Goal: Information Seeking & Learning: Understand process/instructions

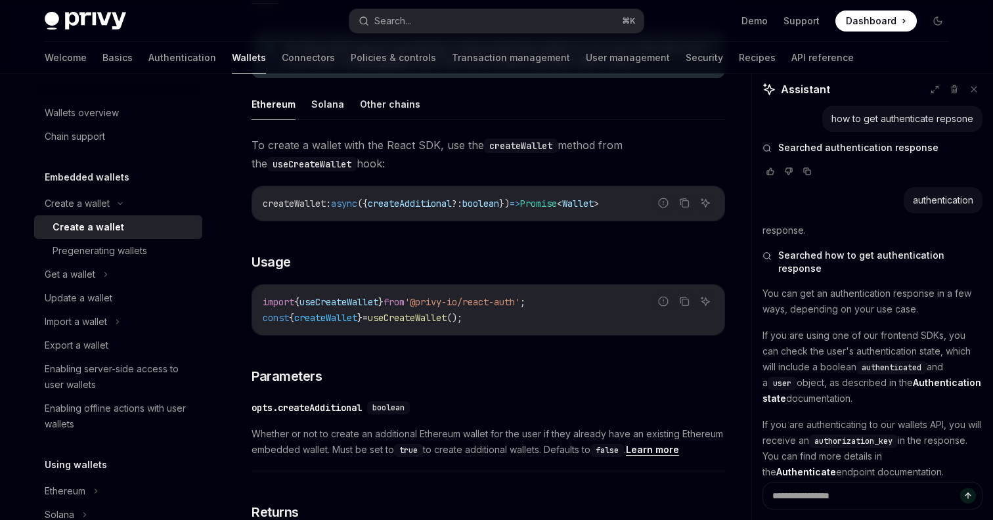
scroll to position [23, 0]
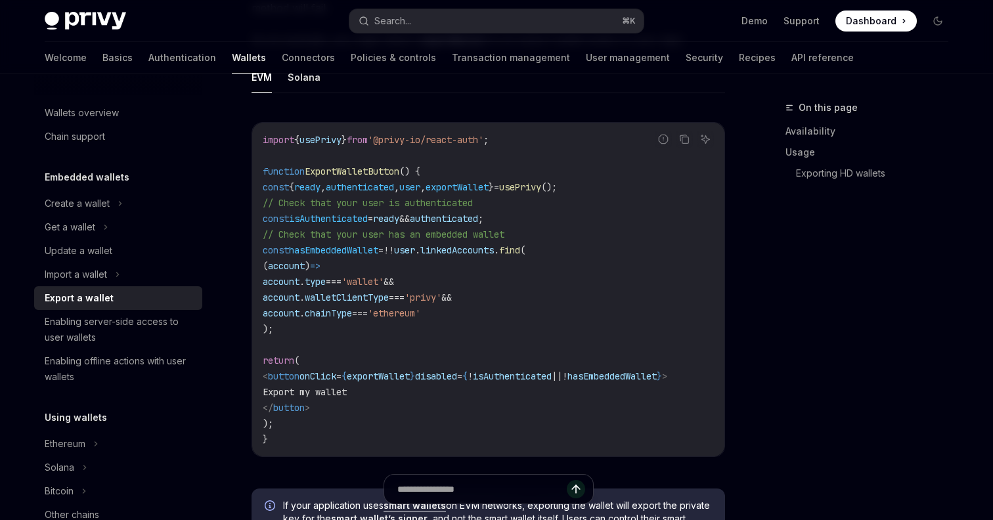
scroll to position [786, 0]
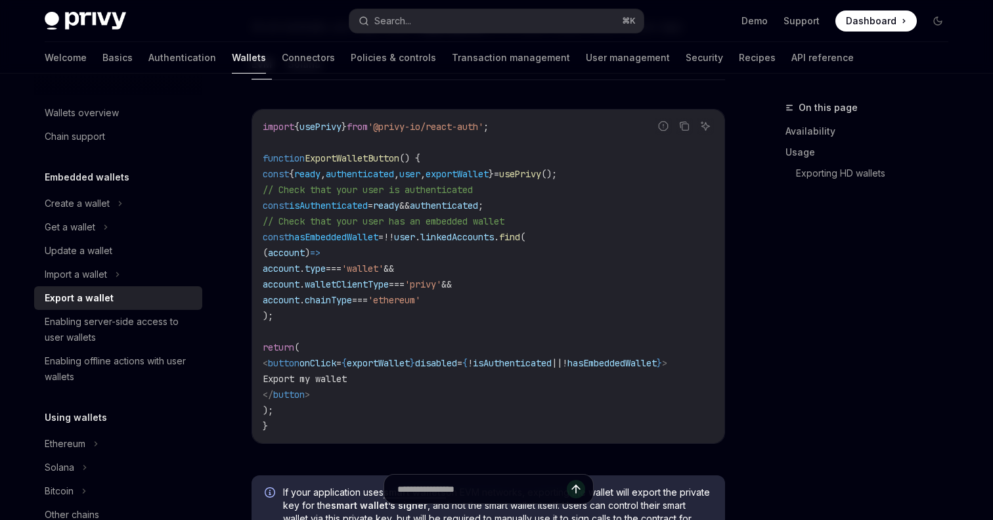
click at [384, 266] on span "'wallet'" at bounding box center [363, 269] width 42 height 12
click at [370, 278] on span "walletClientType" at bounding box center [347, 284] width 84 height 12
click at [389, 286] on span "walletClientType" at bounding box center [347, 284] width 84 height 12
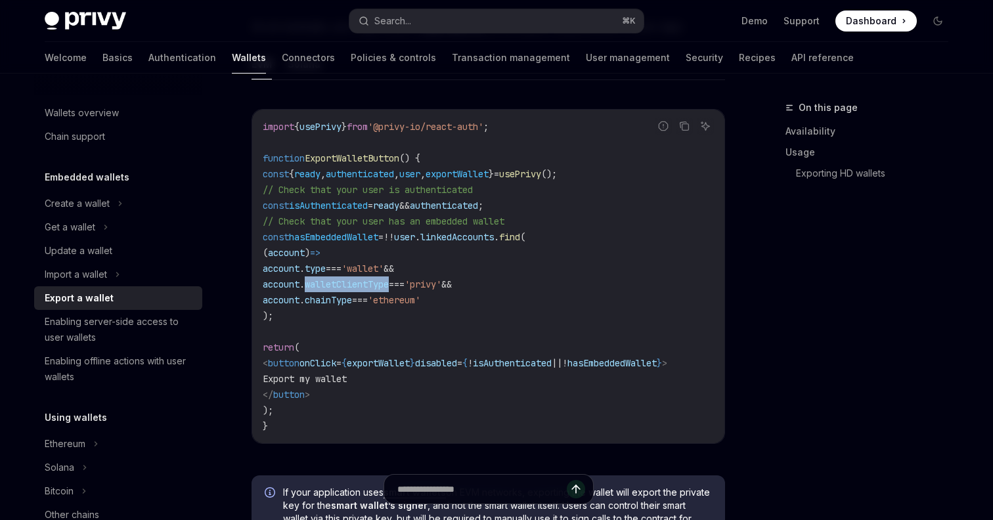
click at [389, 286] on span "walletClientType" at bounding box center [347, 284] width 84 height 12
click at [300, 270] on span "account" at bounding box center [281, 269] width 37 height 12
click at [300, 264] on span "account" at bounding box center [281, 269] width 37 height 12
click at [474, 232] on span "linkedAccounts" at bounding box center [457, 237] width 74 height 12
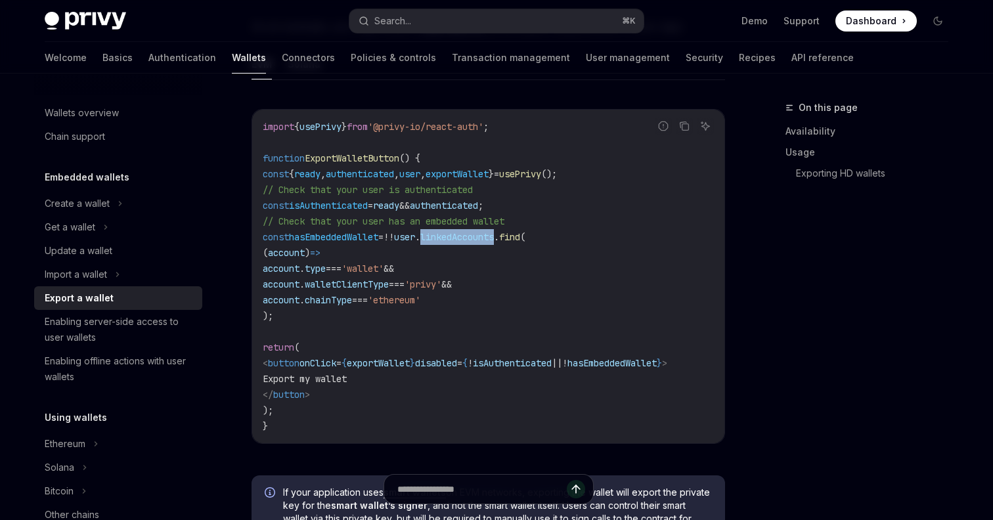
click at [474, 232] on span "linkedAccounts" at bounding box center [457, 237] width 74 height 12
copy span "linkedAccounts"
click at [85, 204] on div "Create a wallet" at bounding box center [77, 204] width 65 height 16
type textarea "*"
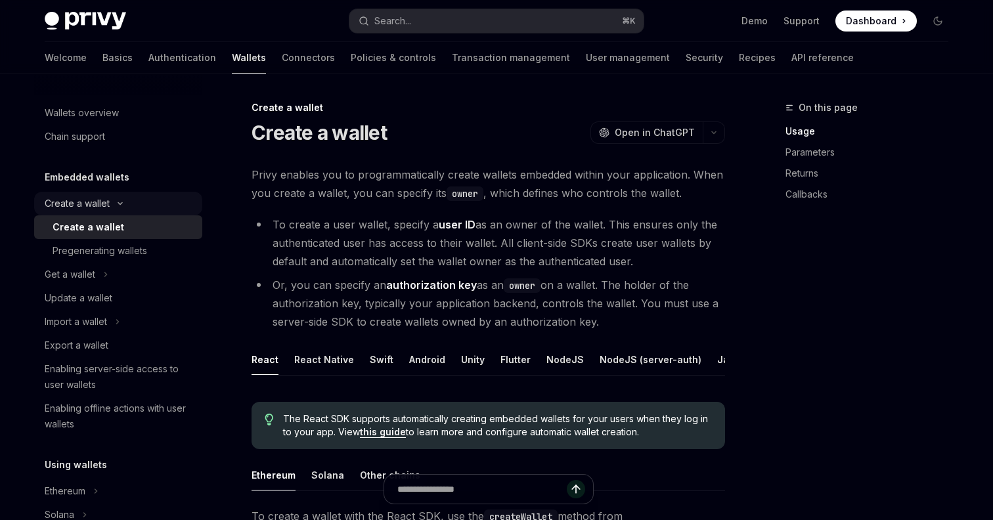
click at [96, 204] on div "Create a wallet" at bounding box center [77, 204] width 65 height 16
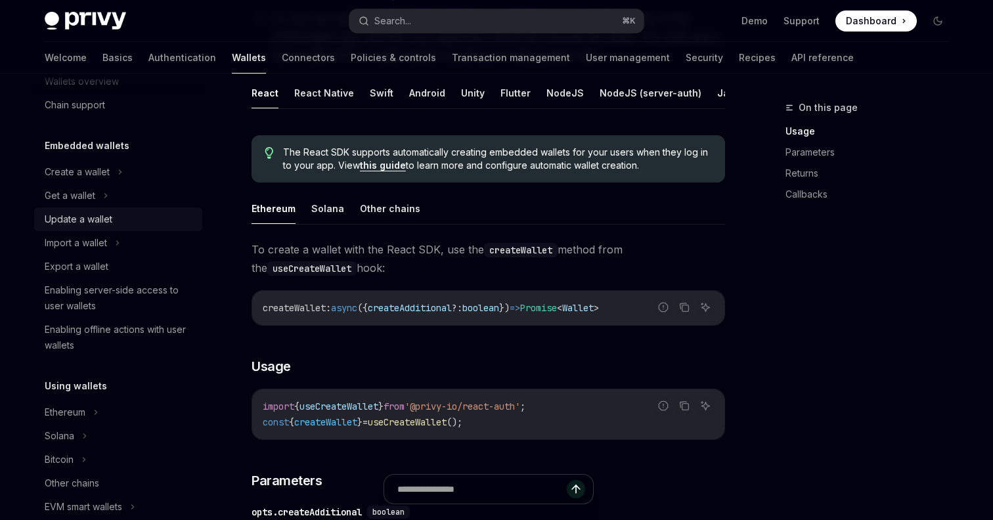
scroll to position [35, 0]
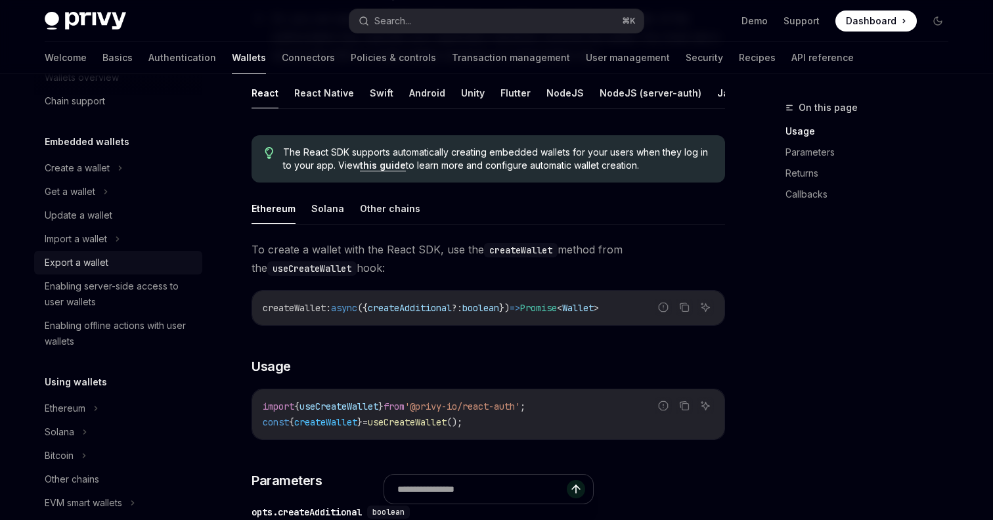
click at [89, 261] on div "Export a wallet" at bounding box center [77, 263] width 64 height 16
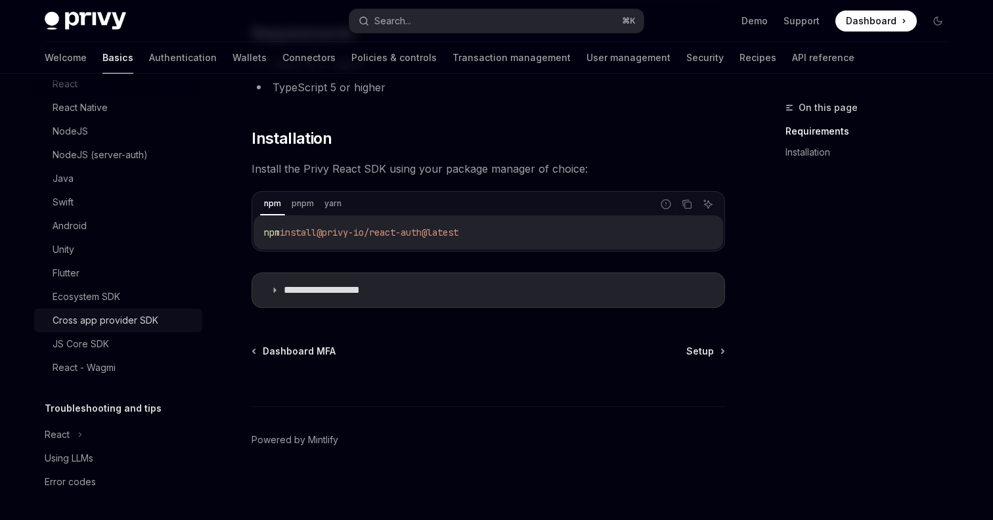
scroll to position [571, 0]
